Goal: Information Seeking & Learning: Learn about a topic

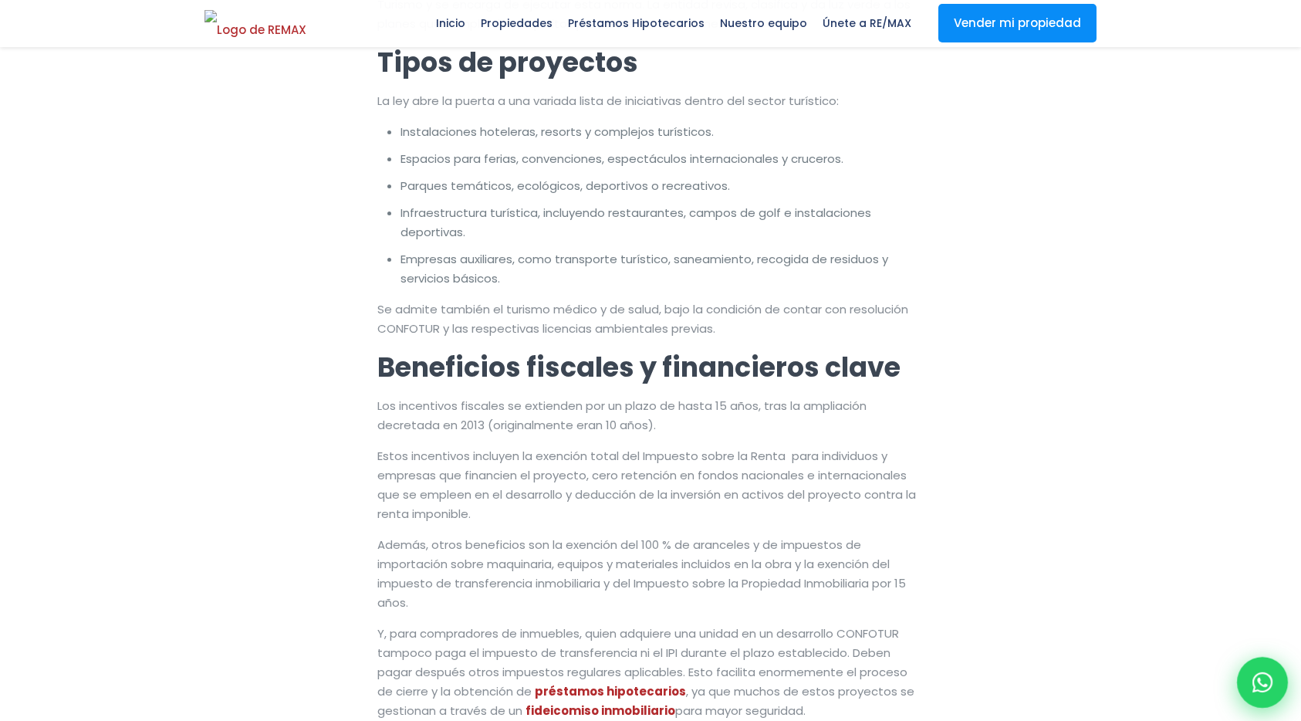
click at [1278, 681] on div at bounding box center [1262, 682] width 51 height 51
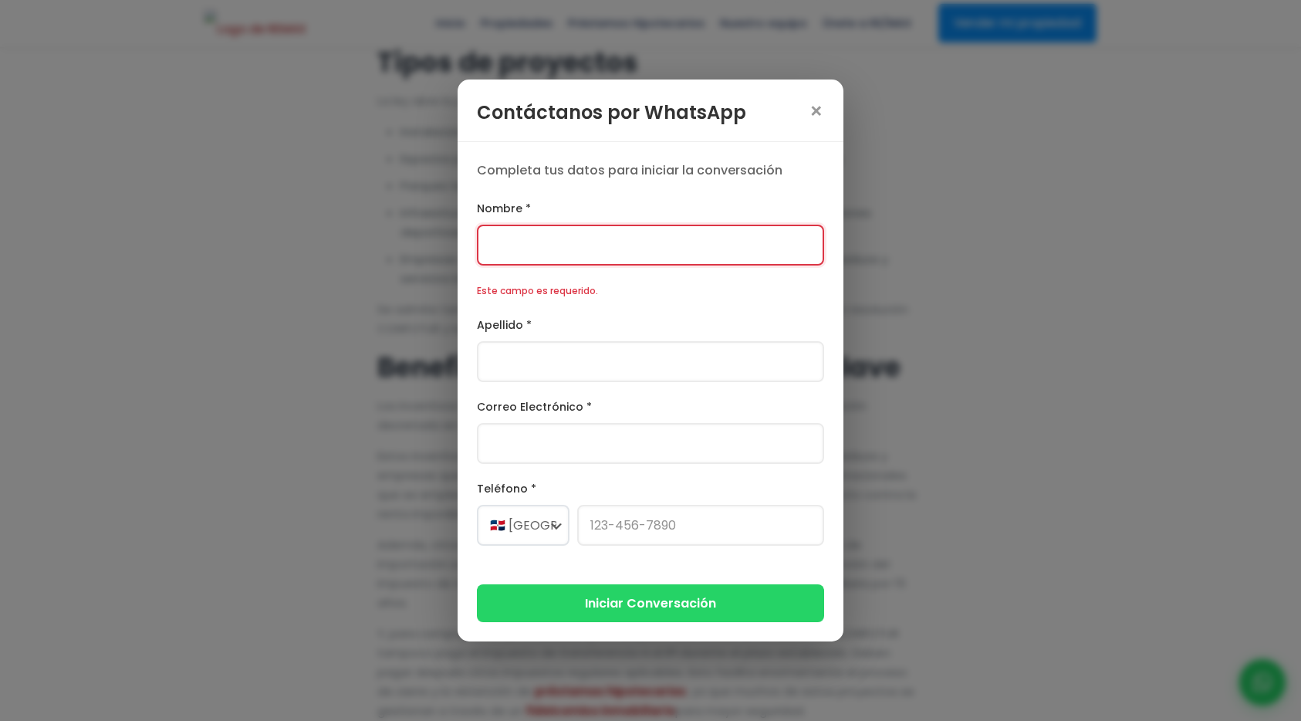
click at [813, 127] on div "Contáctanos por WhatsApp ×" at bounding box center [651, 110] width 386 height 62
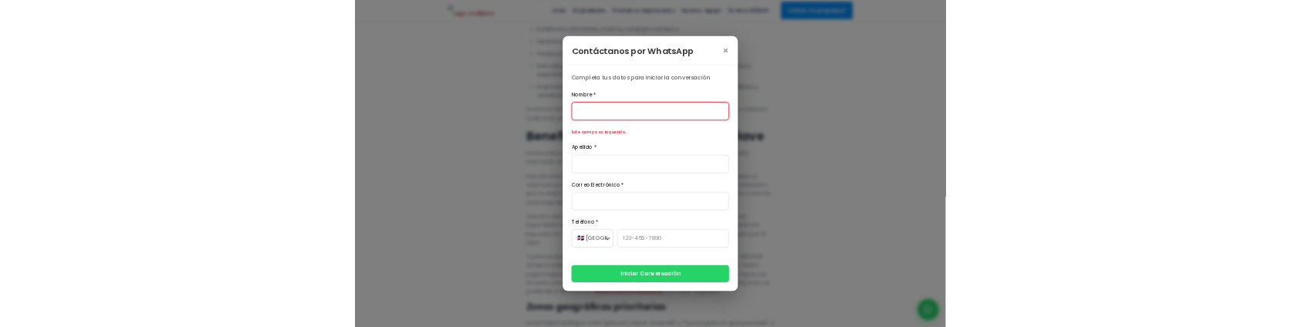
scroll to position [792, 0]
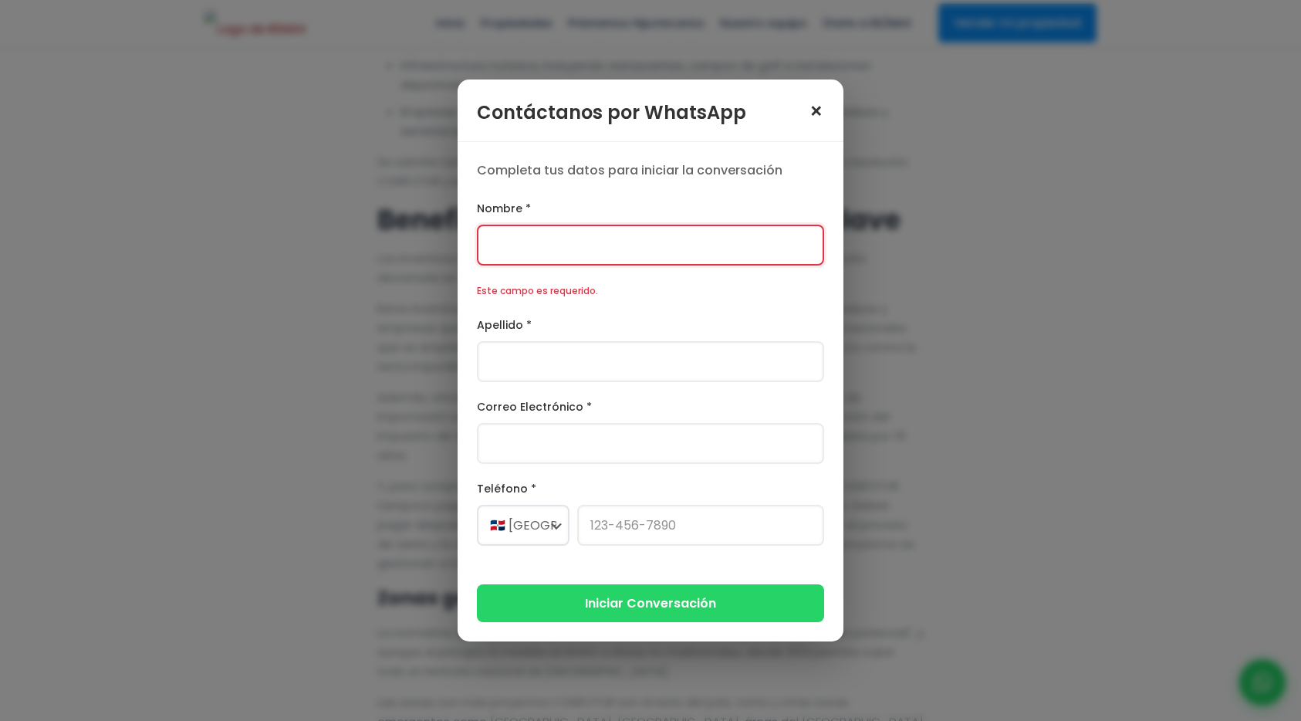
click at [816, 114] on span "×" at bounding box center [816, 112] width 15 height 22
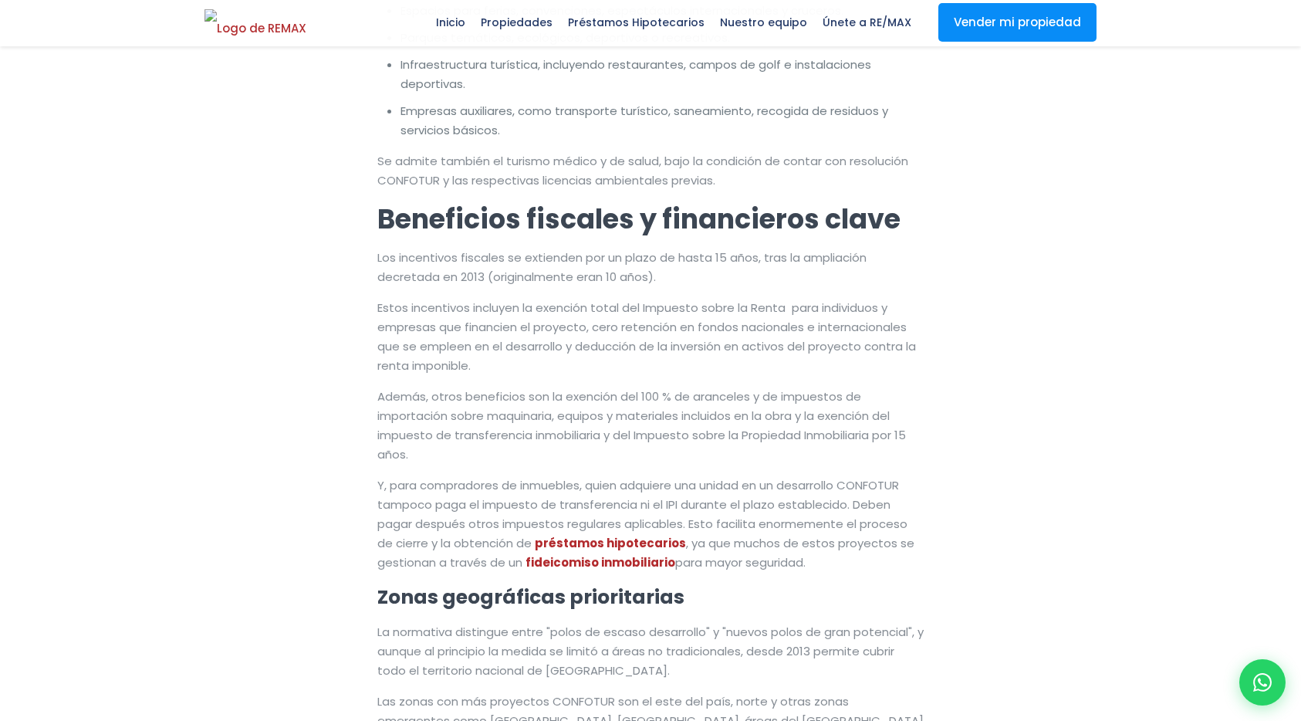
scroll to position [792, 0]
click at [1262, 679] on icon at bounding box center [1262, 682] width 20 height 20
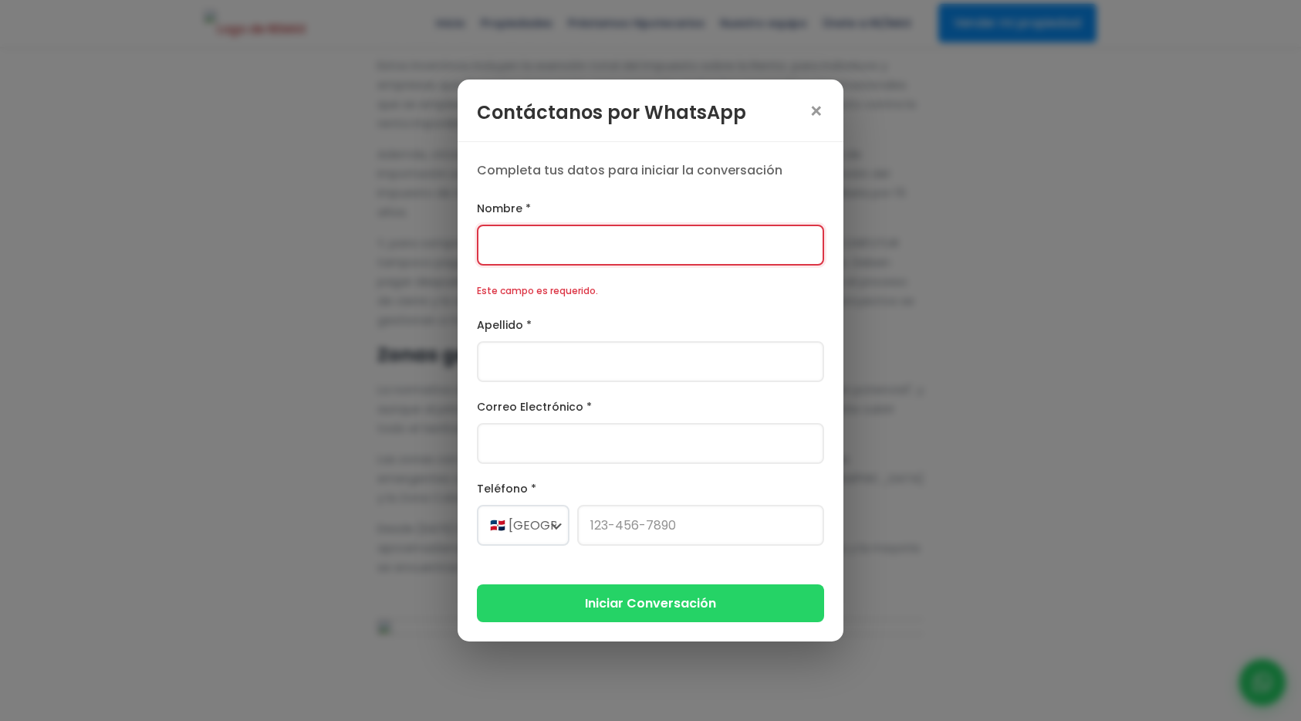
scroll to position [1086, 0]
